Goal: Task Accomplishment & Management: Manage account settings

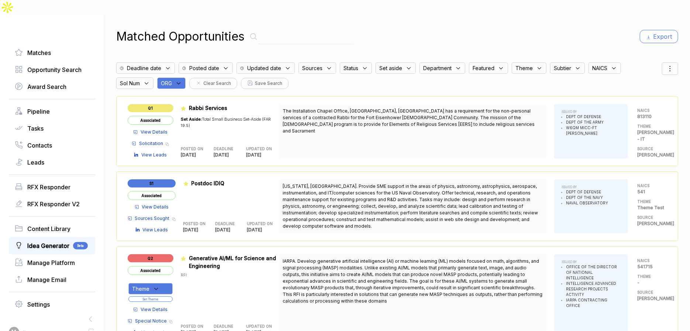
scroll to position [24, 0]
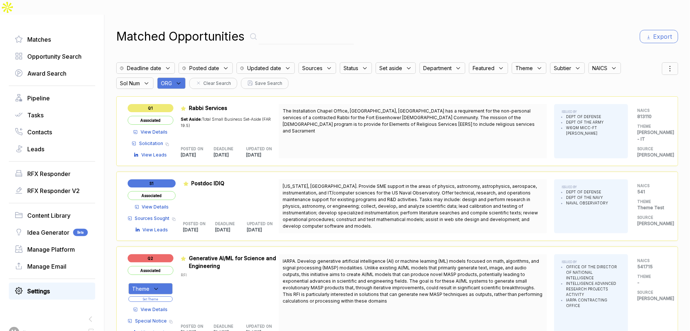
click at [59, 275] on link "Settings" at bounding box center [52, 291] width 75 height 9
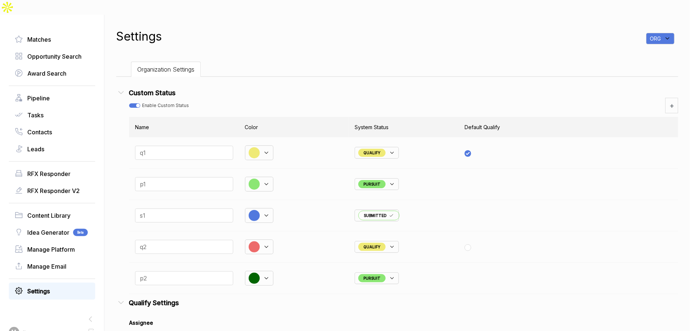
click at [125, 88] on icon at bounding box center [121, 93] width 10 height 10
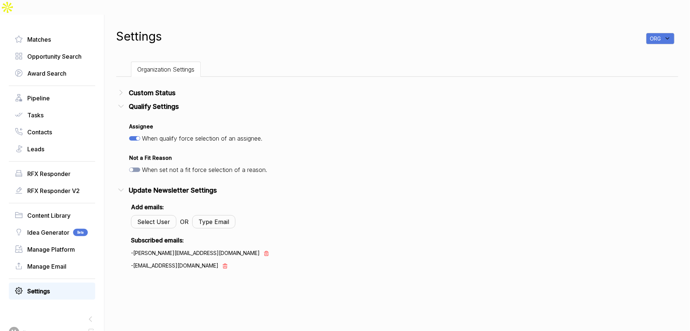
click at [126, 101] on icon at bounding box center [121, 106] width 10 height 10
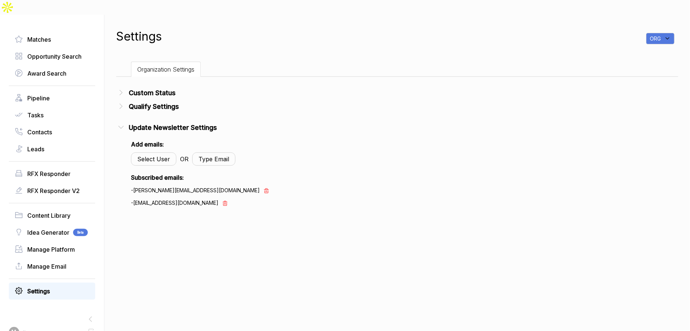
click at [123, 90] on icon at bounding box center [121, 92] width 3 height 5
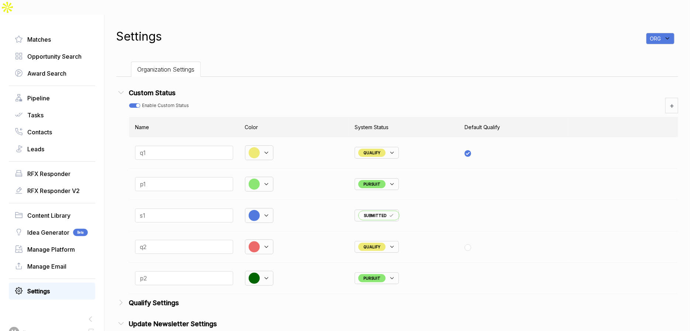
click at [124, 92] on icon at bounding box center [121, 93] width 5 height 3
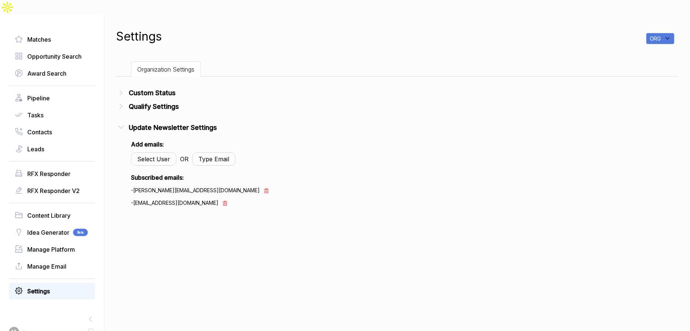
click at [126, 123] on icon at bounding box center [121, 128] width 10 height 10
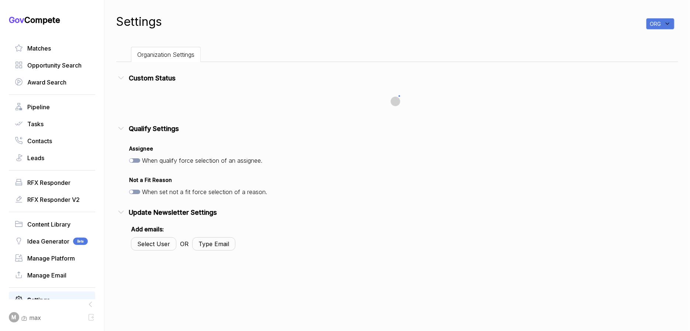
checkbox input "true"
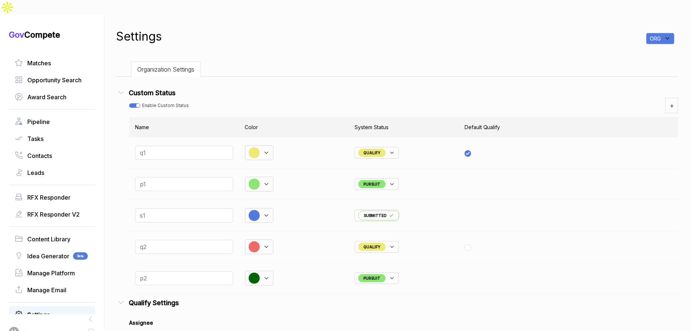
click at [126, 88] on icon at bounding box center [121, 93] width 10 height 10
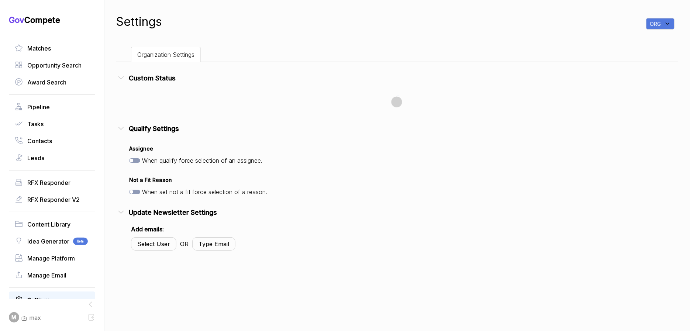
checkbox input "true"
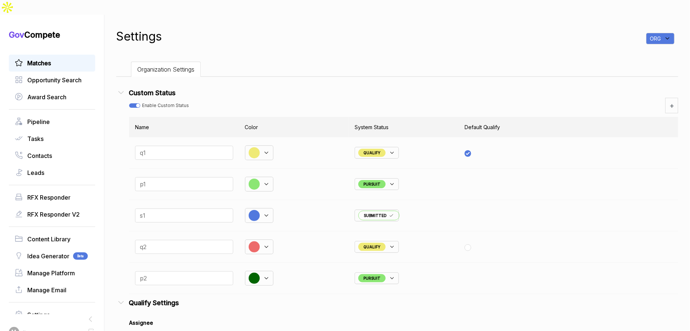
click at [50, 55] on div "Matches" at bounding box center [52, 63] width 86 height 17
click at [50, 59] on span "Matches" at bounding box center [39, 63] width 24 height 9
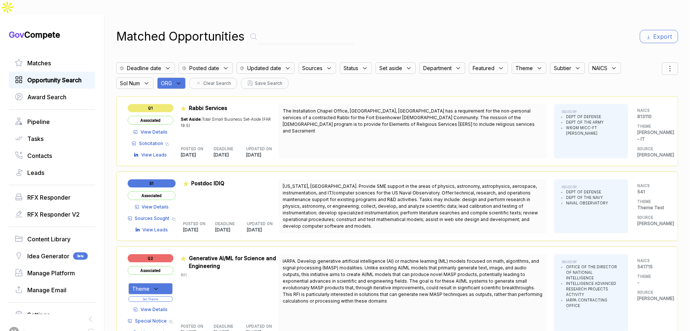
click at [47, 76] on span "Opportunity Search" at bounding box center [54, 80] width 54 height 9
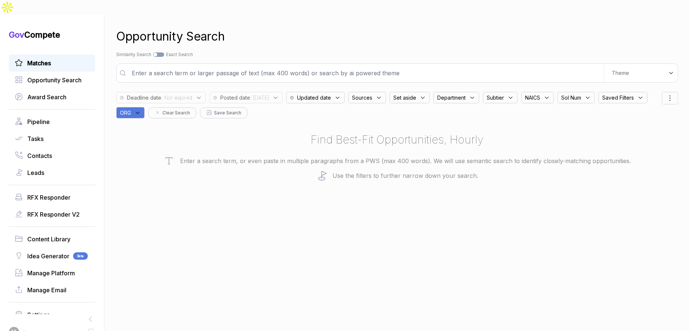
click at [47, 59] on span "Matches" at bounding box center [39, 63] width 24 height 9
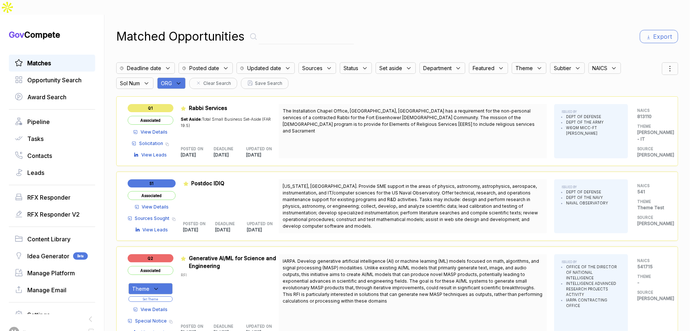
click at [268, 64] on span "Updated date" at bounding box center [264, 68] width 34 height 8
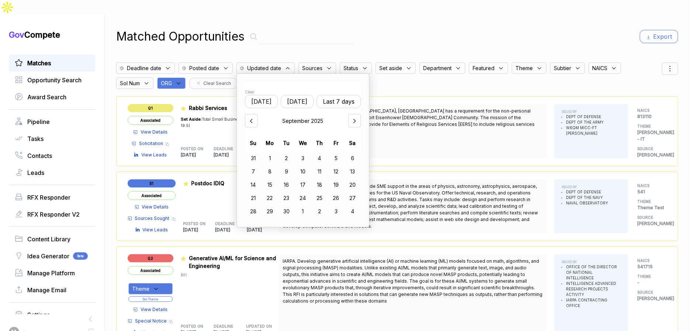
drag, startPoint x: 295, startPoint y: 28, endPoint x: 290, endPoint y: 36, distance: 9.7
click at [295, 29] on input "text" at bounding box center [306, 36] width 95 height 15
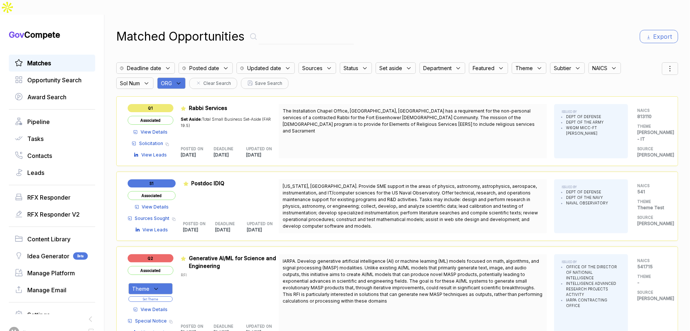
click at [427, 64] on span "Department" at bounding box center [437, 68] width 28 height 8
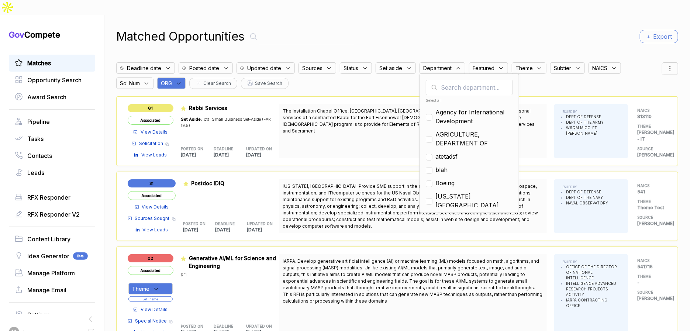
click at [444, 80] on input "text" at bounding box center [469, 87] width 87 height 15
click at [442, 130] on span "AGRICULTURE, DEPARTMENT OF" at bounding box center [473, 139] width 77 height 18
checkbox input "true"
click at [420, 33] on div "Matched Opportunities Export Deadline date Posted date Updated date Sources Sta…" at bounding box center [397, 180] width 562 height 331
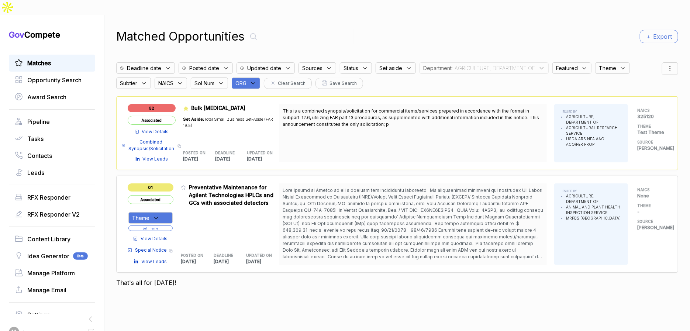
click at [339, 80] on span "Save Search" at bounding box center [343, 83] width 27 height 7
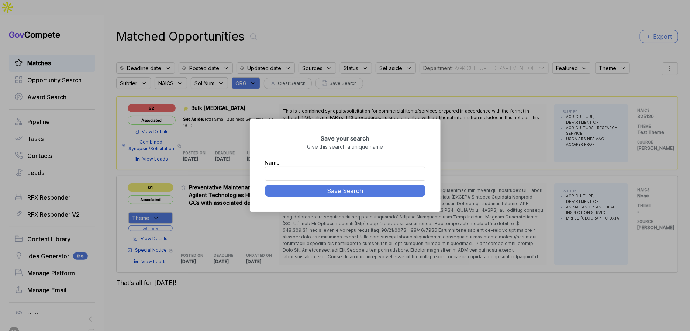
click at [323, 172] on input "Name" at bounding box center [345, 174] width 161 height 14
type input "max ag search 1"
click at [335, 192] on button "Save Search" at bounding box center [345, 191] width 161 height 13
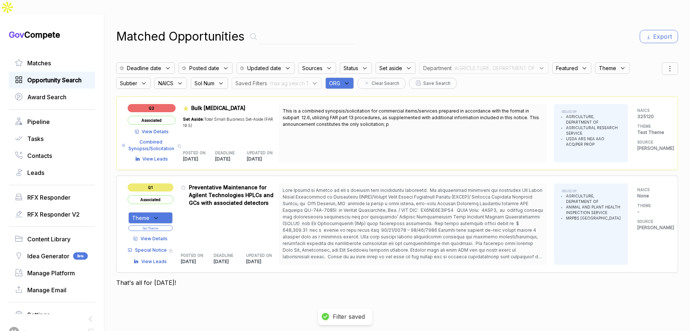
click at [59, 76] on span "Opportunity Search" at bounding box center [54, 80] width 54 height 9
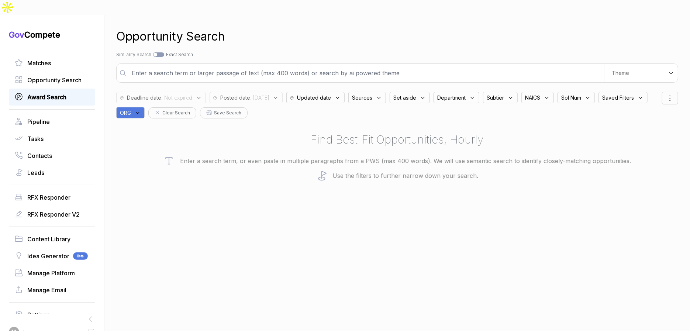
click at [54, 93] on span "Award Search" at bounding box center [46, 97] width 39 height 9
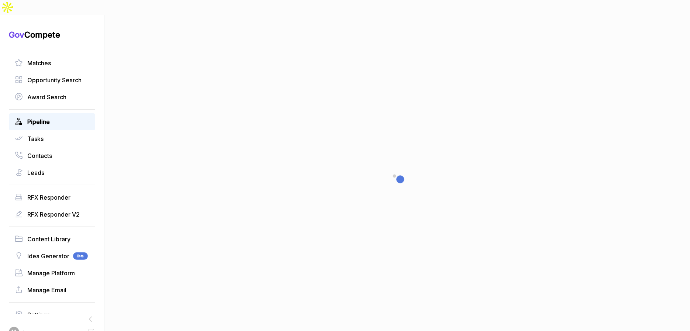
click at [50, 117] on link "Pipeline" at bounding box center [52, 121] width 75 height 9
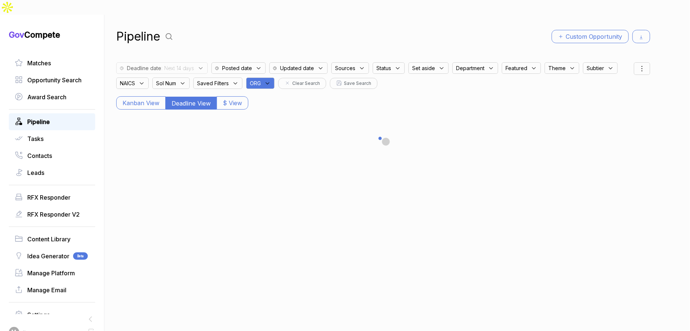
click at [169, 62] on div "Deadline date : Next 14 days" at bounding box center [162, 67] width 92 height 11
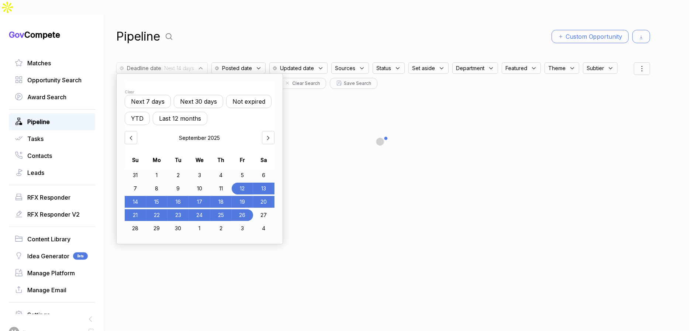
click at [133, 89] on div "Clear" at bounding box center [200, 92] width 150 height 6
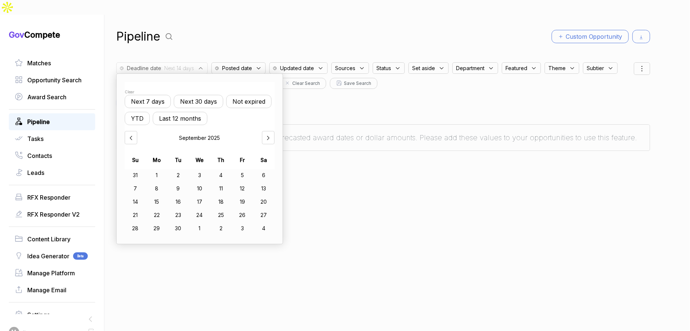
click at [216, 30] on div "Pipeline Custom Opportunity" at bounding box center [383, 37] width 534 height 18
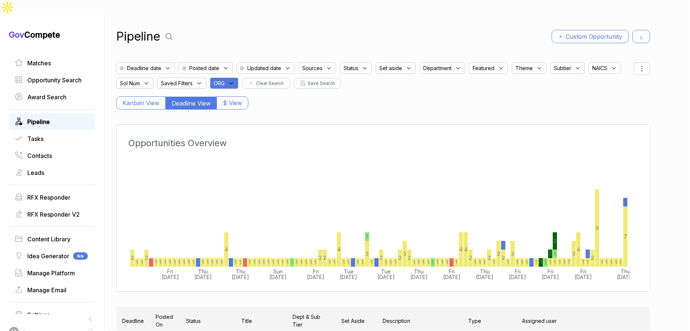
click at [197, 77] on div "Saved Filters" at bounding box center [181, 82] width 49 height 11
click at [193, 101] on span "max ag search 1" at bounding box center [191, 105] width 46 height 9
click at [235, 28] on div "Pipeline Custom Opportunity" at bounding box center [383, 37] width 534 height 18
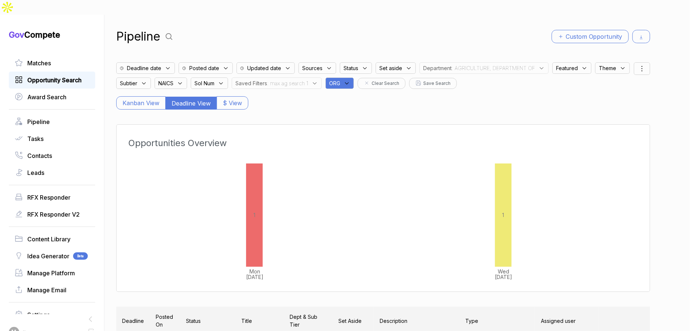
click at [53, 76] on span "Opportunity Search" at bounding box center [54, 80] width 54 height 9
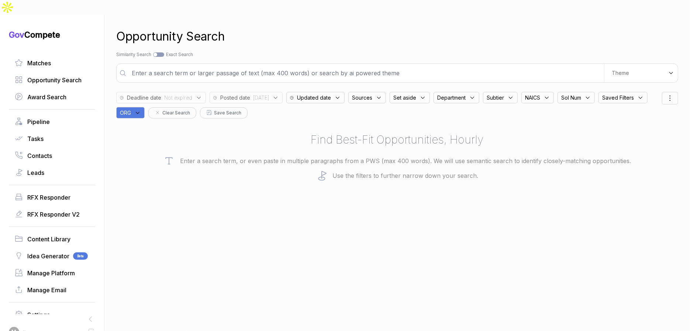
click at [256, 94] on span ": 2025/09/12" at bounding box center [259, 98] width 19 height 8
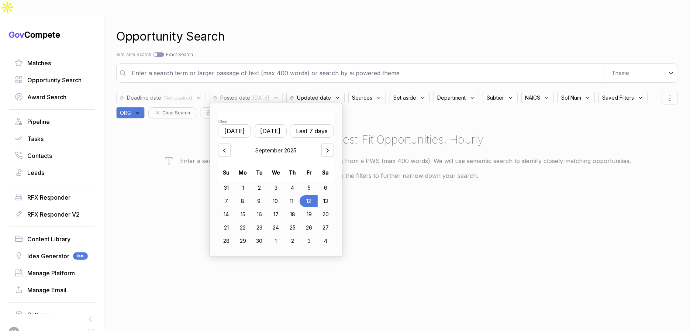
drag, startPoint x: 304, startPoint y: 114, endPoint x: 300, endPoint y: 114, distance: 4.1
click at [304, 124] on button "Last 7 days" at bounding box center [312, 130] width 44 height 13
click at [191, 94] on span ": Not expired" at bounding box center [176, 98] width 31 height 8
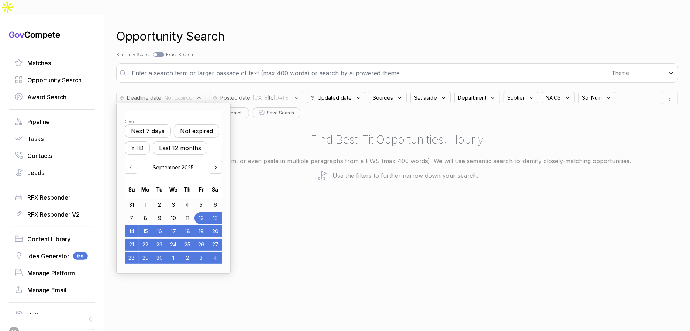
drag, startPoint x: 278, startPoint y: 35, endPoint x: 306, endPoint y: 36, distance: 28.8
click at [281, 36] on div "Opportunity Search Search by Topic Relevance Similarity Search Search by Exact …" at bounding box center [397, 180] width 562 height 331
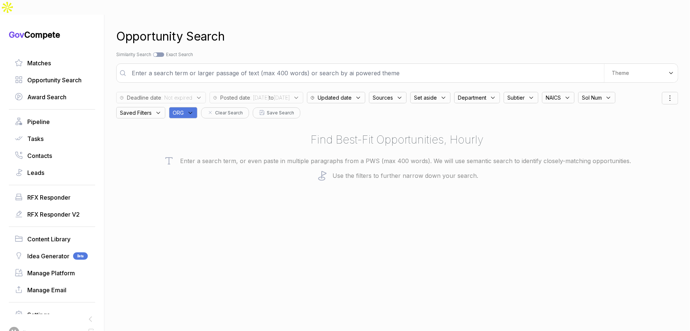
click at [486, 94] on span "Department" at bounding box center [472, 98] width 28 height 8
click at [513, 109] on input "text" at bounding box center [504, 116] width 87 height 15
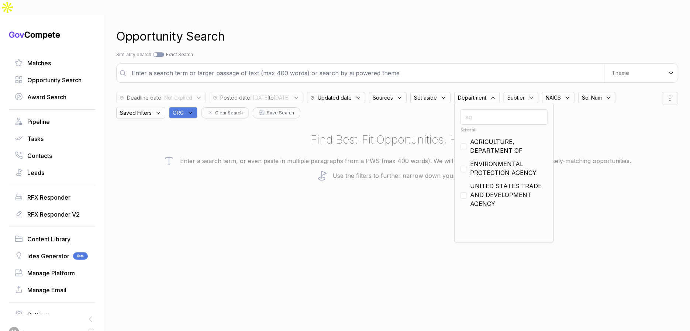
type input "ag"
click at [505, 137] on span "AGRICULTURE, DEPARTMENT OF" at bounding box center [508, 146] width 77 height 18
checkbox input "true"
drag, startPoint x: 484, startPoint y: 39, endPoint x: 480, endPoint y: 42, distance: 5.2
click at [483, 51] on div "Search by Topic Relevance Similarity Search Search by Exact Keyword Match Exact…" at bounding box center [397, 54] width 562 height 7
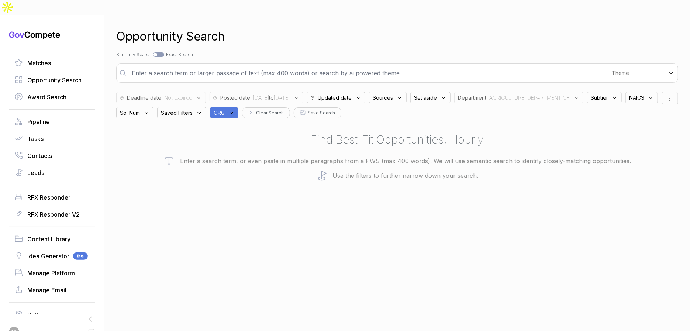
click at [341, 107] on button "Save Search" at bounding box center [318, 112] width 48 height 11
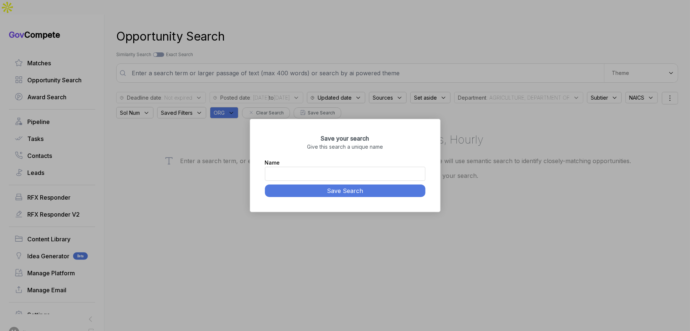
drag, startPoint x: 333, startPoint y: 177, endPoint x: 337, endPoint y: 174, distance: 5.0
click at [333, 176] on input "Name" at bounding box center [345, 174] width 161 height 14
type input "max ag search 2"
click at [359, 194] on button "Save Search" at bounding box center [345, 191] width 161 height 13
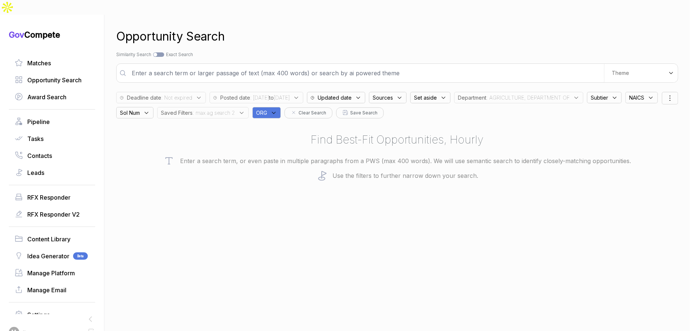
click at [306, 66] on input "text" at bounding box center [365, 73] width 477 height 15
type input "test"
click at [329, 34] on div "Opportunity Search Search by Topic Relevance Similarity Search Search by Exact …" at bounding box center [397, 180] width 562 height 331
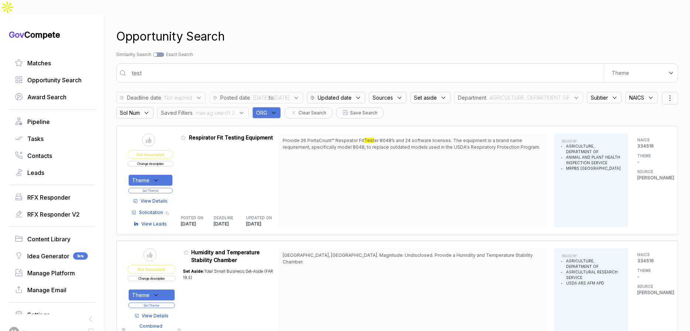
click at [378, 110] on span "Save Search" at bounding box center [363, 113] width 27 height 7
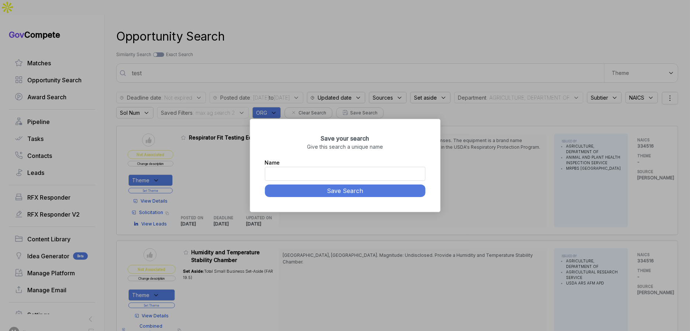
click at [341, 172] on input "Name" at bounding box center [345, 174] width 161 height 14
type input "max ag search 2"
click at [344, 192] on button "Save Search" at bounding box center [345, 191] width 161 height 13
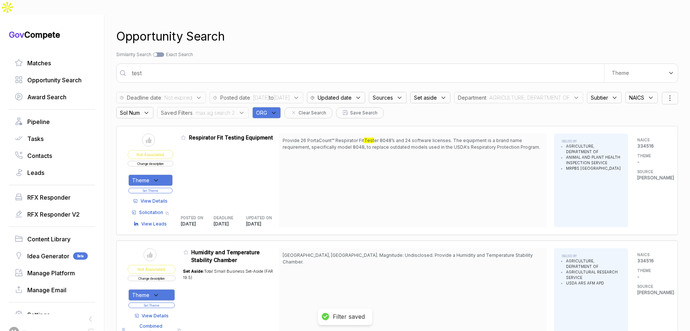
click at [193, 109] on span "Saved Filters" at bounding box center [177, 113] width 32 height 8
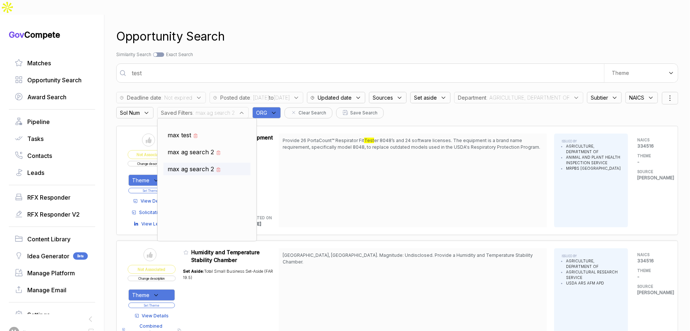
click at [214, 165] on span "max ag search 2" at bounding box center [191, 169] width 46 height 9
click at [275, 51] on div "Search by Topic Relevance Similarity Search Search by Exact Keyword Match Exact…" at bounding box center [397, 54] width 562 height 7
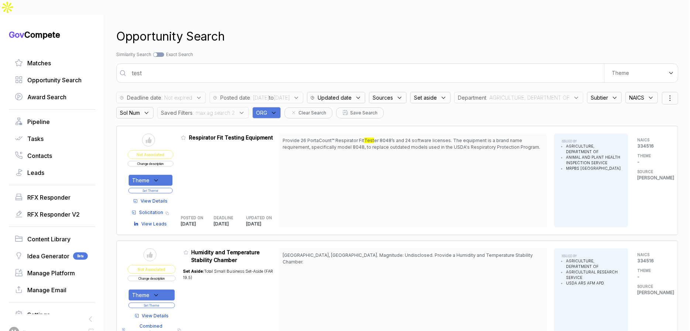
checkbox input "true"
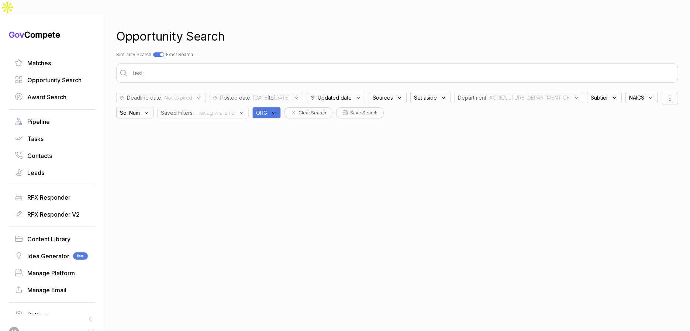
click at [235, 109] on span ": max ag search 2" at bounding box center [214, 113] width 42 height 8
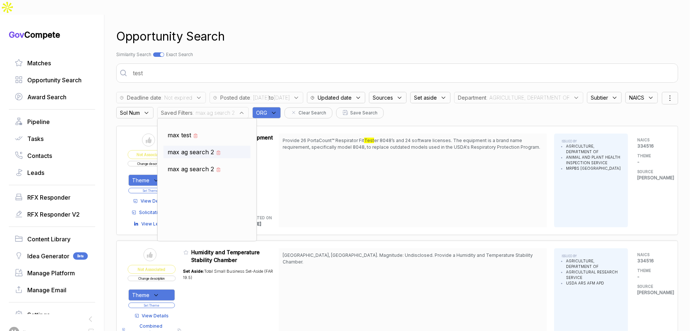
click at [214, 148] on span "max ag search 2" at bounding box center [191, 152] width 46 height 9
click at [267, 35] on div "Opportunity Search Search by Topic Relevance Similarity Search Search by Exact …" at bounding box center [397, 180] width 562 height 331
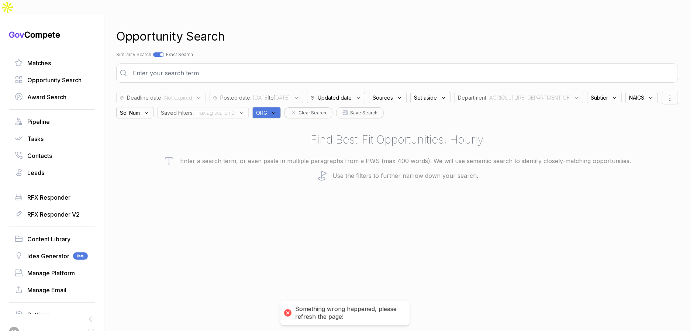
click at [162, 52] on div at bounding box center [158, 54] width 11 height 4
checkbox input "false"
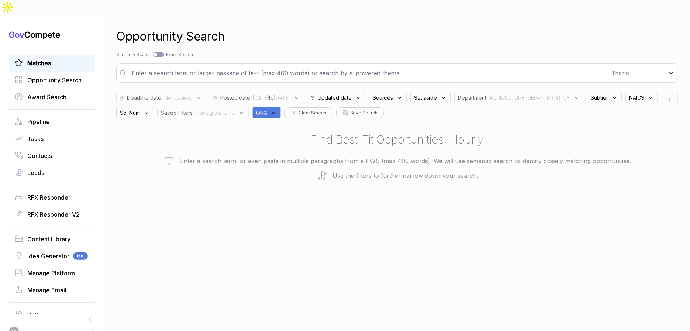
click at [62, 59] on link "Matches" at bounding box center [52, 63] width 75 height 9
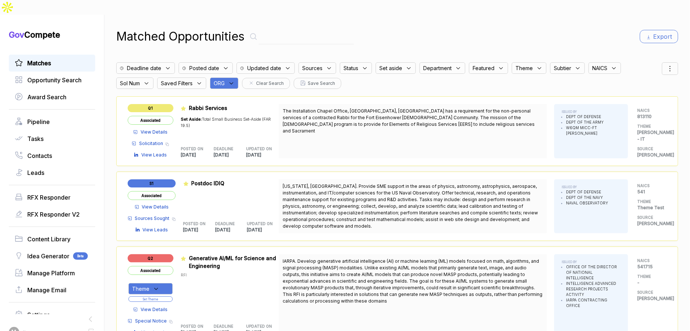
click at [91, 328] on icon at bounding box center [91, 332] width 8 height 8
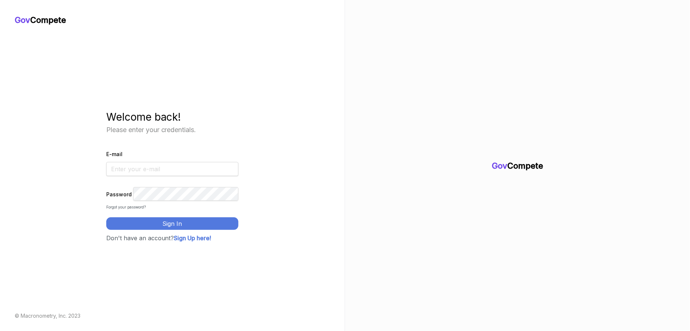
click at [149, 165] on input "E-mail" at bounding box center [172, 169] width 132 height 14
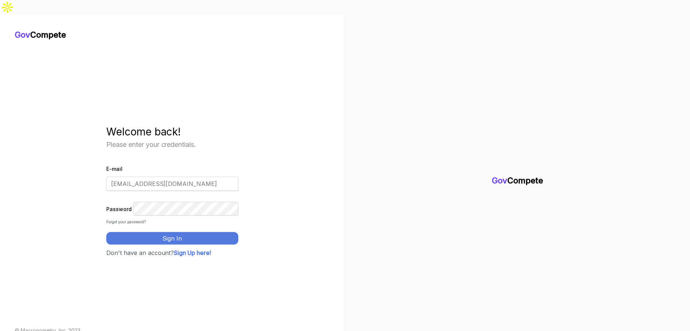
drag, startPoint x: 137, startPoint y: 164, endPoint x: 108, endPoint y: 162, distance: 28.1
click at [104, 165] on div "Gov Compete Welcome back! Please enter your credentials. E-mail max@macronometr…" at bounding box center [172, 191] width 315 height 302
type input "info@macronometry.com"
click at [178, 232] on button "Sign In" at bounding box center [172, 238] width 132 height 13
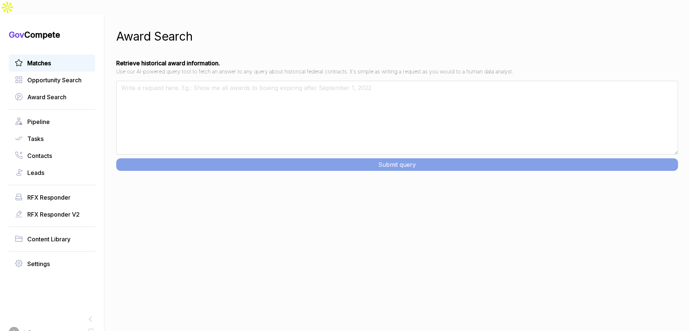
click at [54, 59] on link "Matches" at bounding box center [52, 63] width 75 height 9
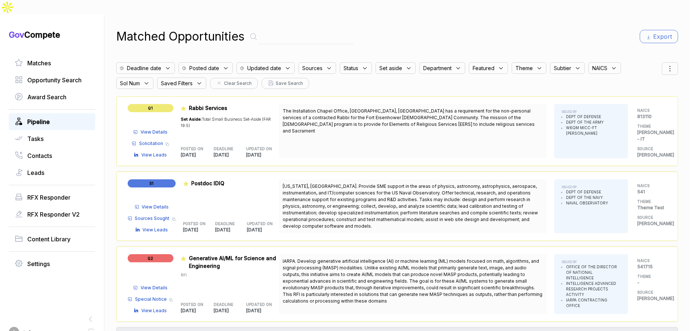
click at [52, 117] on link "Pipeline" at bounding box center [52, 121] width 75 height 9
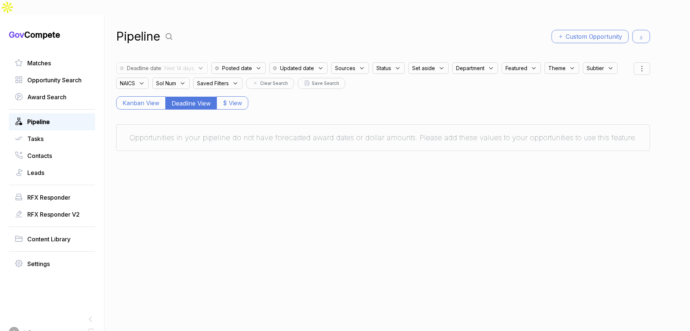
click at [224, 79] on span "Saved Filters" at bounding box center [213, 83] width 32 height 8
click at [225, 101] on span "max ag search 1" at bounding box center [227, 105] width 46 height 9
click at [250, 28] on div "Pipeline Custom Opportunity" at bounding box center [383, 37] width 534 height 18
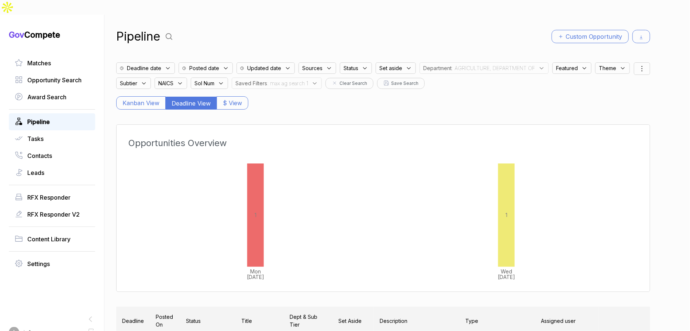
click at [283, 79] on span ": max ag search 1" at bounding box center [287, 83] width 41 height 8
click at [293, 104] on icon at bounding box center [292, 106] width 5 height 5
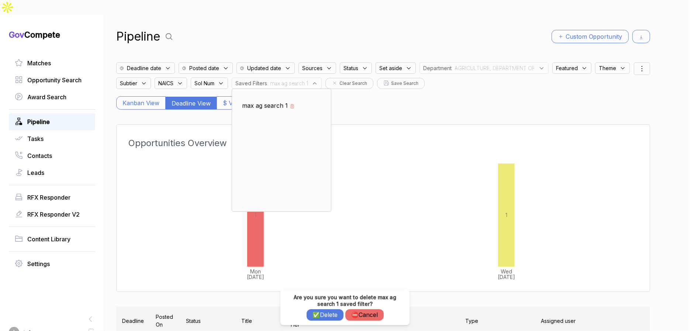
click at [330, 313] on button "✅ Delete" at bounding box center [325, 314] width 37 height 11
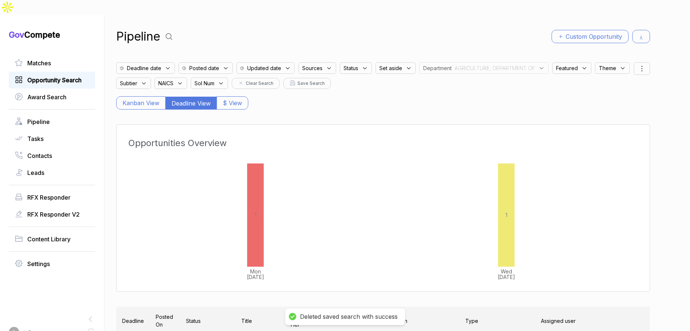
click at [53, 72] on div "Opportunity Search" at bounding box center [52, 80] width 86 height 17
click at [54, 76] on span "Opportunity Search" at bounding box center [54, 80] width 54 height 9
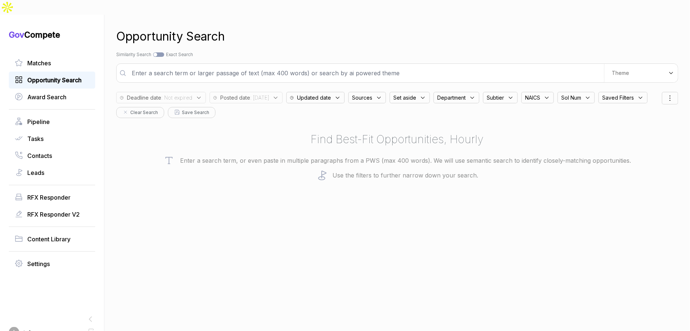
click at [68, 76] on span "Opportunity Search" at bounding box center [54, 80] width 54 height 9
click at [599, 88] on div "Sol Num" at bounding box center [578, 95] width 41 height 15
click at [614, 94] on span "Saved Filters" at bounding box center [618, 98] width 32 height 8
click at [621, 116] on span "max ag search 2" at bounding box center [632, 120] width 46 height 9
checkbox input "true"
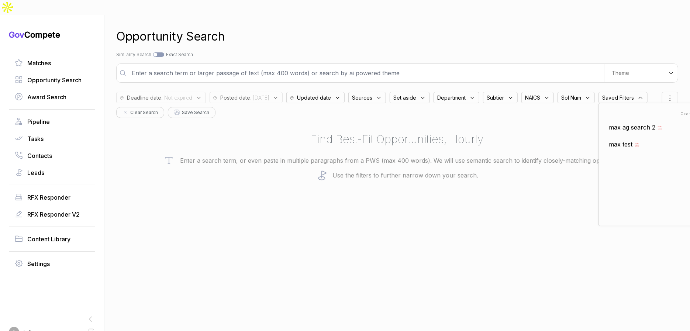
type input "test"
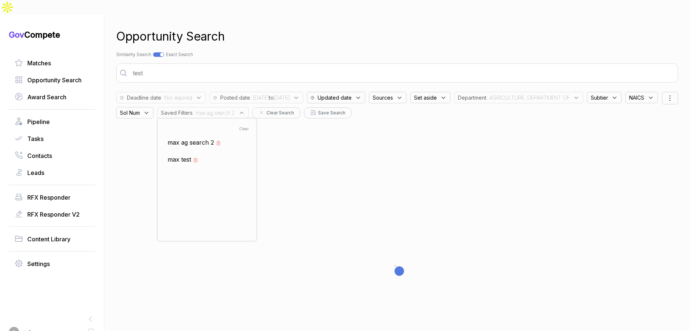
click at [538, 28] on div "Opportunity Search" at bounding box center [397, 37] width 562 height 18
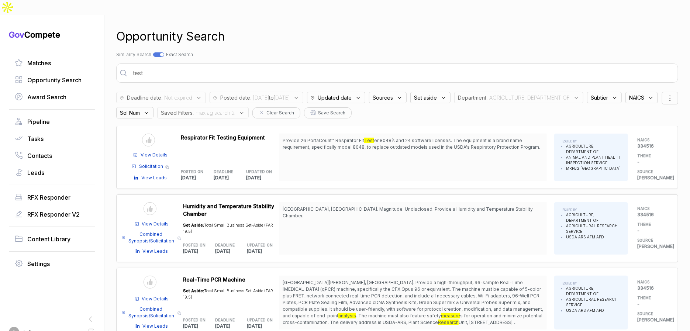
click at [235, 109] on span ": max ag search 2" at bounding box center [214, 113] width 42 height 8
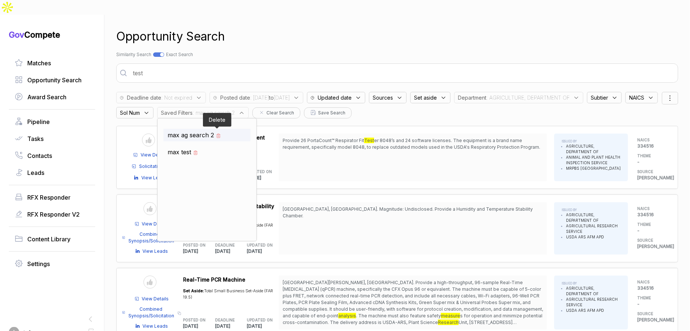
click at [221, 134] on icon at bounding box center [219, 134] width 4 height 1
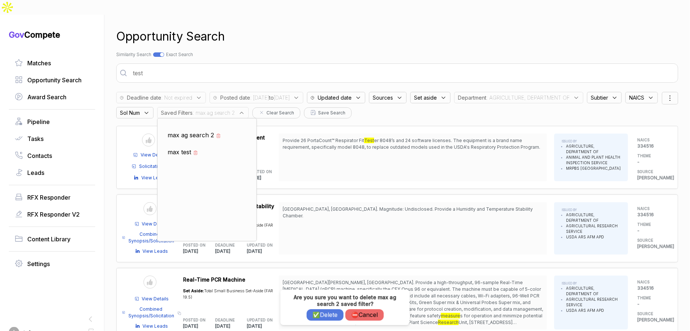
click at [316, 314] on button "✅ Delete" at bounding box center [325, 314] width 37 height 11
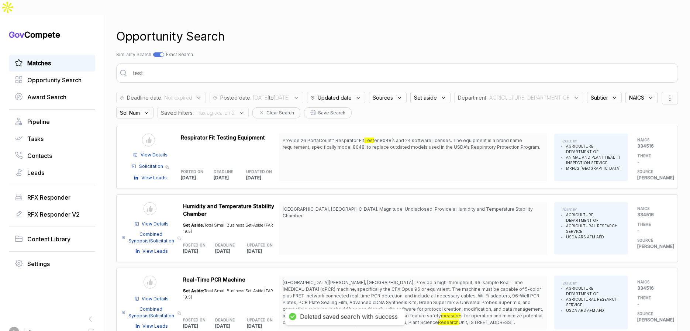
click at [51, 55] on div "Matches" at bounding box center [52, 63] width 86 height 17
click at [51, 59] on span "Matches" at bounding box center [39, 63] width 24 height 9
